Goal: Information Seeking & Learning: Find specific fact

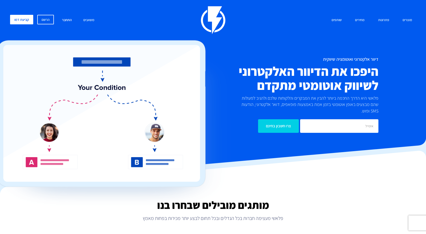
click at [68, 19] on link "התחבר" at bounding box center [66, 20] width 17 height 11
click at [65, 20] on link "התחבר" at bounding box center [66, 20] width 17 height 11
click at [68, 19] on link "התחבר" at bounding box center [66, 20] width 17 height 11
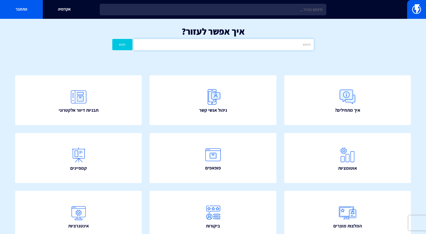
click at [246, 39] on input "text" at bounding box center [224, 44] width 180 height 11
type input "גוגל"
click at [112, 39] on button "חפש" at bounding box center [122, 44] width 20 height 11
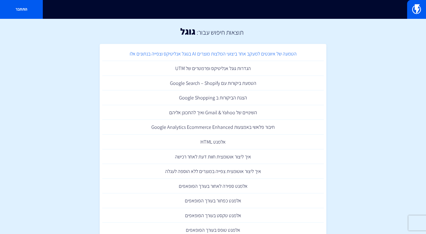
click at [263, 56] on link "הטמעה של איוונטים למעקב אחר ביצועי המלצות מוצרים AI בגוגל אנליטיקס וצפייה בנתונ…" at bounding box center [212, 54] width 221 height 15
click at [237, 97] on link "הצגת הביקורות ב Google Shopping" at bounding box center [212, 98] width 221 height 15
